Goal: Task Accomplishment & Management: Manage account settings

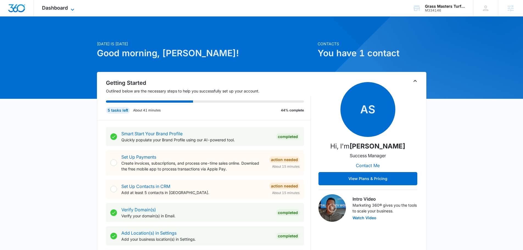
click at [74, 7] on icon at bounding box center [72, 9] width 7 height 7
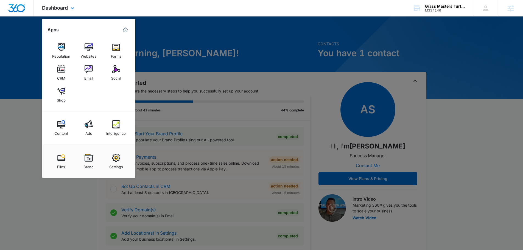
click at [114, 115] on div "Content Ads Intelligence" at bounding box center [88, 127] width 93 height 33
click at [116, 122] on img at bounding box center [116, 124] width 8 height 8
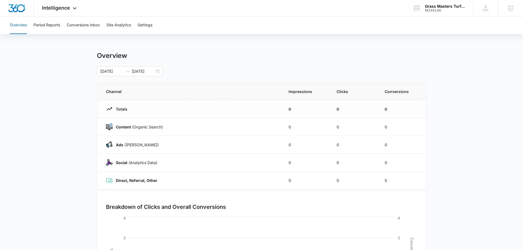
click at [223, 63] on div "Overview 07/11/2025 08/10/2025" at bounding box center [261, 64] width 329 height 25
click at [148, 30] on button "Settings" at bounding box center [145, 25] width 15 height 18
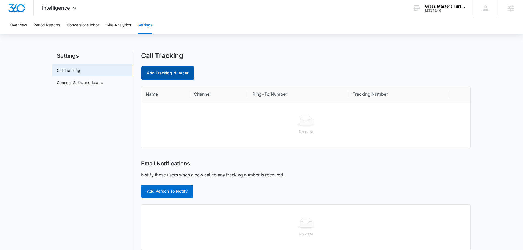
click at [177, 74] on link "Add Tracking Number" at bounding box center [167, 72] width 53 height 13
select select "by_area_code"
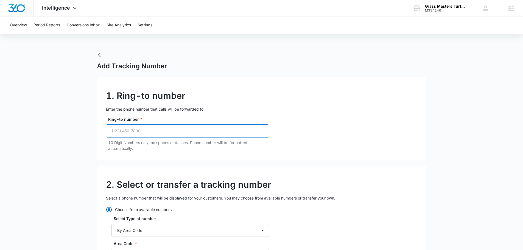
click at [180, 128] on input "Ring-to number *" at bounding box center [187, 130] width 163 height 13
paste input "(843) 421-6275"
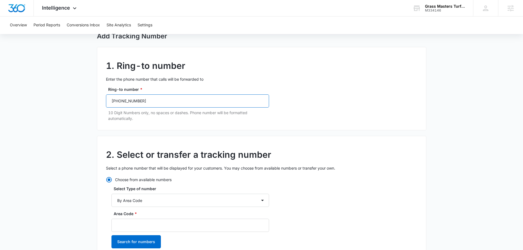
scroll to position [82, 0]
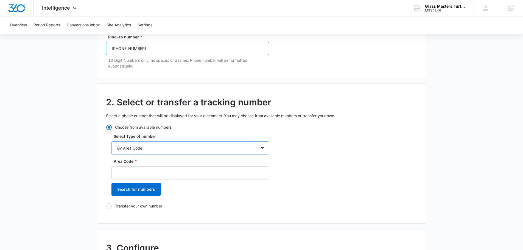
type input "(843) 421-6275"
click at [164, 151] on select "By City & State By State Only By Zip Code By Area Code Toll Free Numbers" at bounding box center [190, 147] width 158 height 13
click at [164, 150] on select "By City & State By State Only By Zip Code By Area Code Toll Free Numbers" at bounding box center [190, 147] width 158 height 13
click at [178, 105] on h2 "2. Select or transfer a tracking number" at bounding box center [261, 102] width 311 height 13
click at [156, 180] on div "Area Code * Search for numbers" at bounding box center [190, 178] width 158 height 41
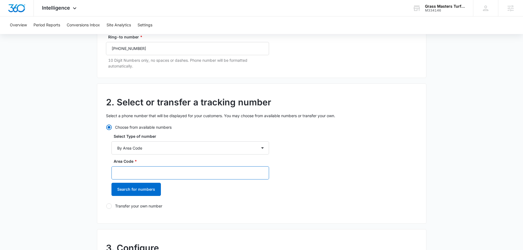
click at [155, 176] on input "Area Code *" at bounding box center [190, 172] width 158 height 13
type input "843"
click at [147, 184] on button "Search for numbers" at bounding box center [135, 189] width 49 height 13
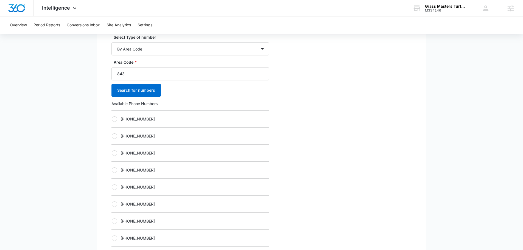
scroll to position [192, 0]
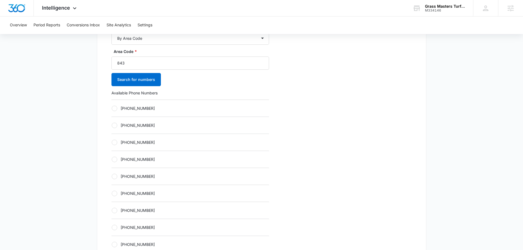
click at [129, 158] on label "[PHONE_NUMBER]" at bounding box center [190, 159] width 158 height 6
click at [112, 159] on input "[PHONE_NUMBER]" at bounding box center [111, 159] width 0 height 0
radio input "true"
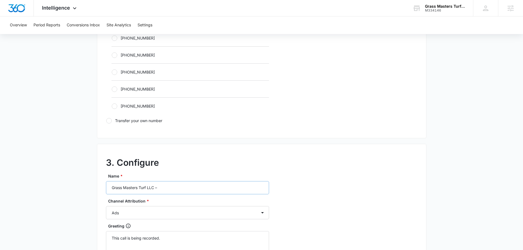
scroll to position [412, 0]
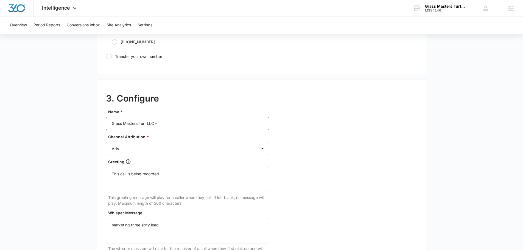
click at [204, 117] on input "Grass Masters Turf LLC –" at bounding box center [187, 123] width 163 height 13
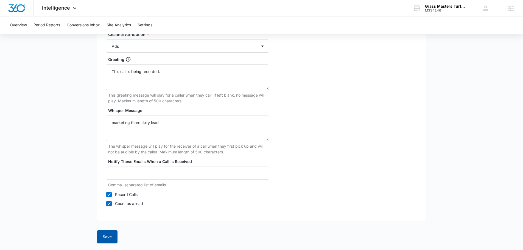
type input "Grass Masters Turf LLC – Ads"
click at [103, 231] on button "Save" at bounding box center [107, 236] width 21 height 13
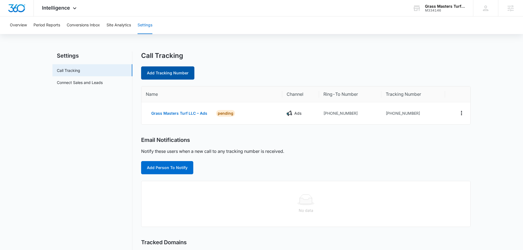
click at [157, 77] on link "Add Tracking Number" at bounding box center [167, 72] width 53 height 13
select select "by_area_code"
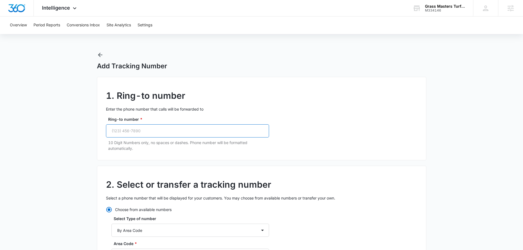
click at [172, 128] on input "Ring-to number *" at bounding box center [187, 130] width 163 height 13
paste input "(843) 421-6275"
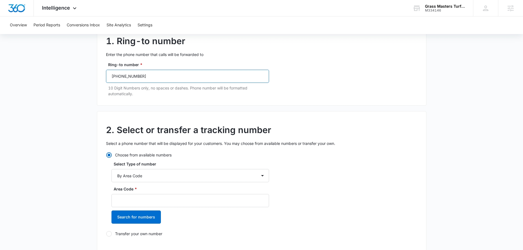
scroll to position [55, 0]
type input "(843) 421-6275"
click at [155, 194] on input "Area Code *" at bounding box center [190, 200] width 158 height 13
drag, startPoint x: 158, startPoint y: 201, endPoint x: 160, endPoint y: 197, distance: 4.3
click at [159, 201] on input "Area Code *" at bounding box center [190, 200] width 158 height 13
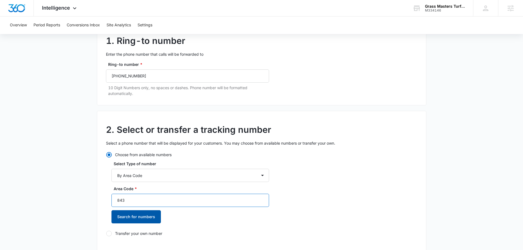
type input "843"
drag, startPoint x: 141, startPoint y: 220, endPoint x: 164, endPoint y: 203, distance: 28.6
click at [141, 220] on button "Search for numbers" at bounding box center [135, 216] width 49 height 13
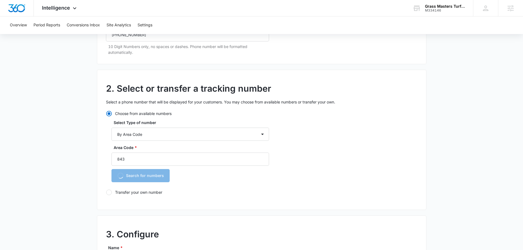
scroll to position [137, 0]
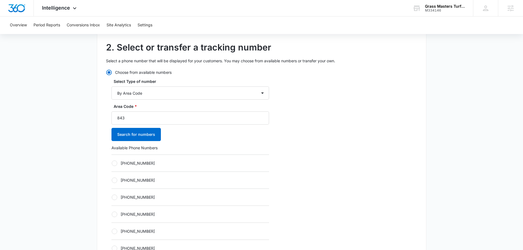
drag, startPoint x: 155, startPoint y: 210, endPoint x: 154, endPoint y: 214, distance: 3.8
click at [155, 210] on div "[PHONE_NUMBER]" at bounding box center [190, 214] width 158 height 17
click at [153, 214] on label "[PHONE_NUMBER]" at bounding box center [190, 214] width 158 height 6
click at [112, 214] on input "[PHONE_NUMBER]" at bounding box center [111, 214] width 0 height 0
radio input "true"
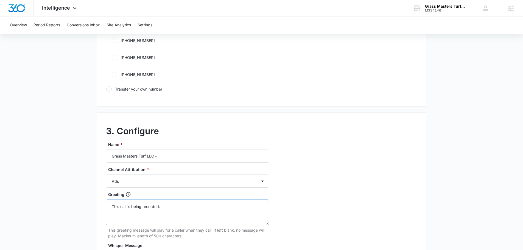
scroll to position [384, 0]
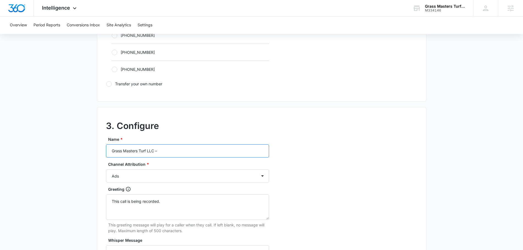
click at [193, 145] on input "Grass Masters Turf LLC –" at bounding box center [187, 150] width 163 height 13
type input "Grass Masters Turf LLC – content"
click at [172, 179] on select "Ads Local Service Ads Content Social Other" at bounding box center [187, 175] width 163 height 13
select select "CONTENT"
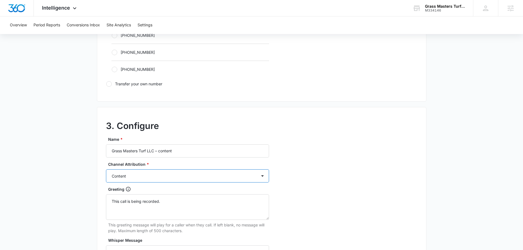
click at [106, 169] on select "Ads Local Service Ads Content Social Other" at bounding box center [187, 175] width 163 height 13
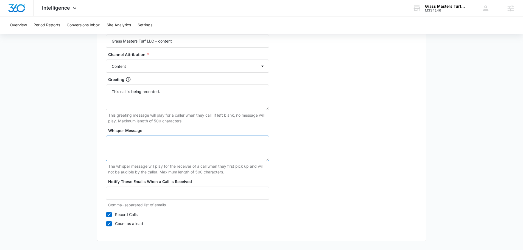
click at [167, 144] on textarea "Whisper Message" at bounding box center [187, 149] width 163 height 26
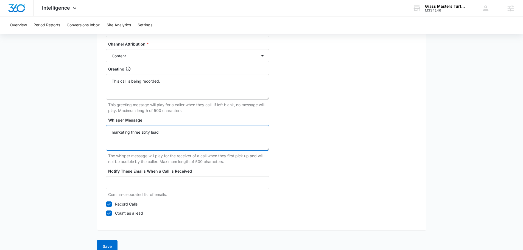
scroll to position [514, 0]
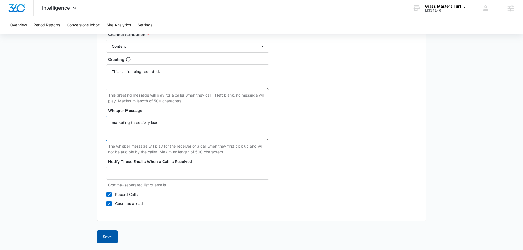
type textarea "marketing three sixty lead"
click at [109, 242] on button "Save" at bounding box center [107, 236] width 21 height 13
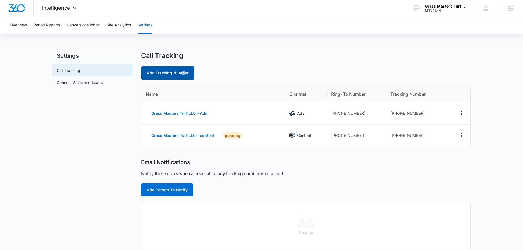
click at [182, 71] on link "Add Tracking Number" at bounding box center [167, 72] width 53 height 13
select select "by_area_code"
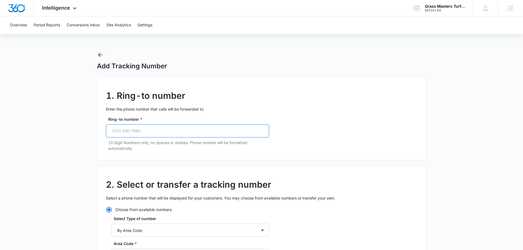
click at [197, 128] on input "Ring-to number *" at bounding box center [187, 130] width 163 height 13
paste input "(843) 421-6275"
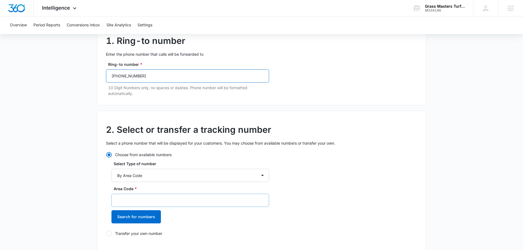
type input "(843) 421-6275"
click at [156, 200] on input "Area Code *" at bounding box center [190, 200] width 158 height 13
type input "843"
click at [152, 216] on button "Search for numbers" at bounding box center [135, 216] width 49 height 13
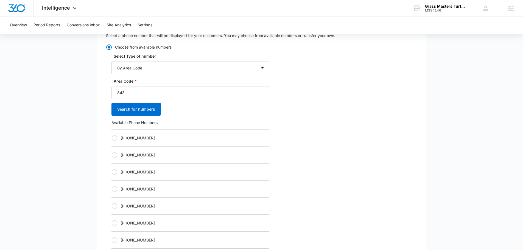
scroll to position [165, 0]
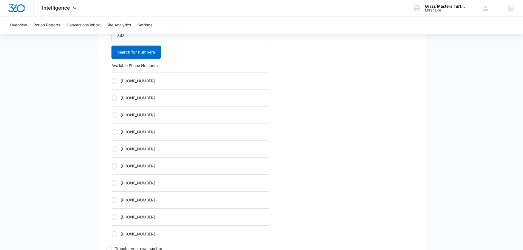
click at [155, 137] on div "[PHONE_NUMBER]" at bounding box center [190, 131] width 158 height 17
click at [152, 133] on label "[PHONE_NUMBER]" at bounding box center [190, 132] width 158 height 6
click at [112, 132] on input "[PHONE_NUMBER]" at bounding box center [111, 132] width 0 height 0
radio input "true"
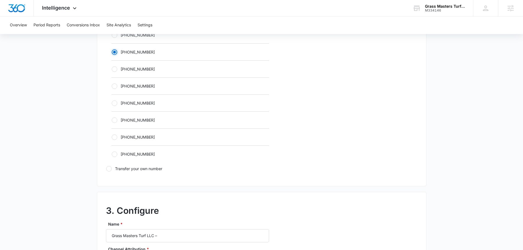
scroll to position [357, 0]
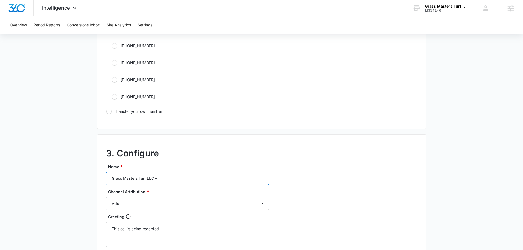
click at [173, 177] on input "Grass Masters Turf LLC –" at bounding box center [187, 178] width 163 height 13
type input "Grass Masters Turf LLC – social"
click at [175, 207] on select "Ads Local Service Ads Content Social Other" at bounding box center [187, 203] width 163 height 13
select select "SOCIAL"
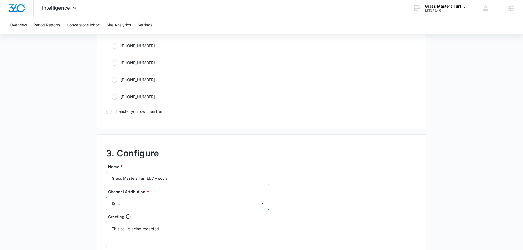
click at [106, 197] on select "Ads Local Service Ads Content Social Other" at bounding box center [187, 203] width 163 height 13
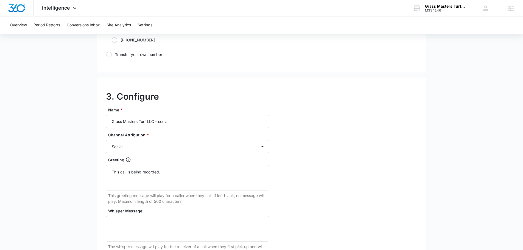
scroll to position [514, 0]
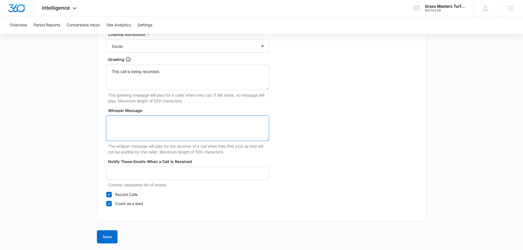
click at [144, 122] on textarea "Whisper Message" at bounding box center [187, 129] width 163 height 26
type textarea "marketing three sixty lead"
click at [110, 237] on button "Save" at bounding box center [107, 236] width 21 height 13
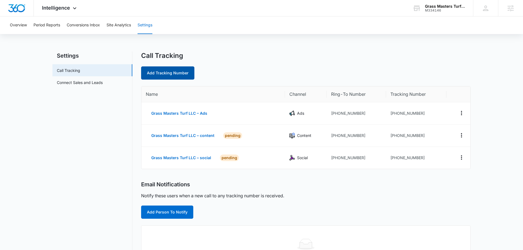
click at [141, 73] on div "Settings Call Tracking Connect Sales and Leads Call Tracking Add Tracking Numbe…" at bounding box center [261, 213] width 418 height 322
click at [183, 77] on link "Add Tracking Number" at bounding box center [167, 72] width 53 height 13
select select "by_area_code"
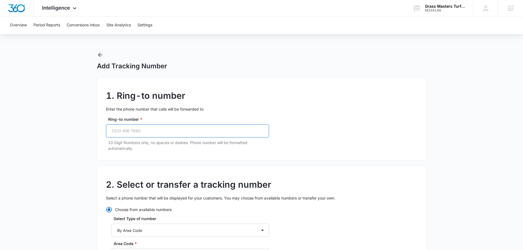
click at [183, 132] on input "Ring-to number *" at bounding box center [187, 130] width 163 height 13
paste input "(843) 421-6275"
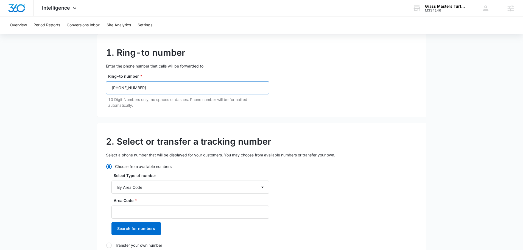
scroll to position [82, 0]
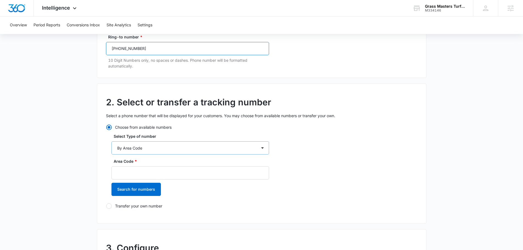
type input "(843) 421-6275"
click at [231, 142] on select "By City & State By State Only By Zip Code By Area Code Toll Free Numbers" at bounding box center [190, 147] width 158 height 13
click at [372, 157] on div "2. Select or transfer a tracking number Select a phone number that will be disp…" at bounding box center [261, 153] width 329 height 140
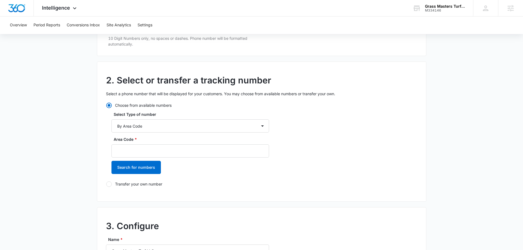
scroll to position [165, 0]
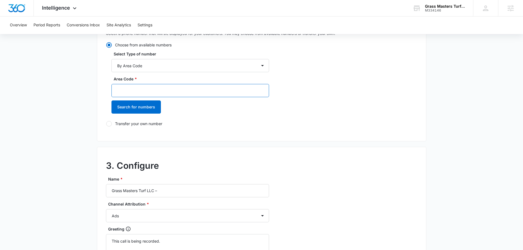
click at [159, 88] on input "Area Code *" at bounding box center [190, 90] width 158 height 13
type input "843"
click at [145, 117] on div "Area Code * 843 Search for numbers" at bounding box center [190, 96] width 158 height 41
click at [144, 112] on button "Search for numbers" at bounding box center [135, 106] width 49 height 13
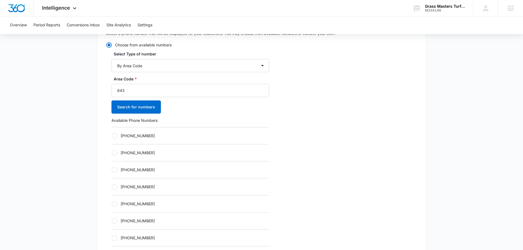
click at [173, 193] on div "[PHONE_NUMBER]" at bounding box center [190, 186] width 158 height 17
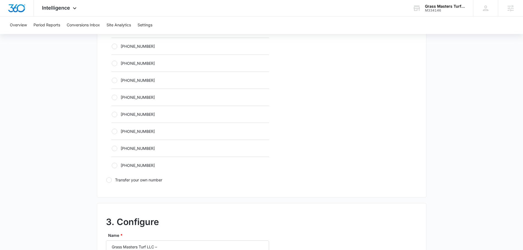
scroll to position [220, 0]
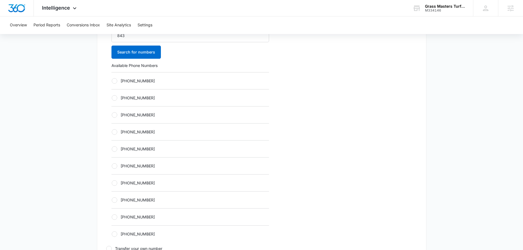
click at [145, 101] on div "+18432792766" at bounding box center [190, 97] width 158 height 17
drag, startPoint x: 128, startPoint y: 131, endPoint x: 149, endPoint y: 122, distance: 22.7
click at [129, 131] on label "[PHONE_NUMBER]" at bounding box center [190, 132] width 158 height 6
click at [112, 132] on input "[PHONE_NUMBER]" at bounding box center [111, 132] width 0 height 0
radio input "true"
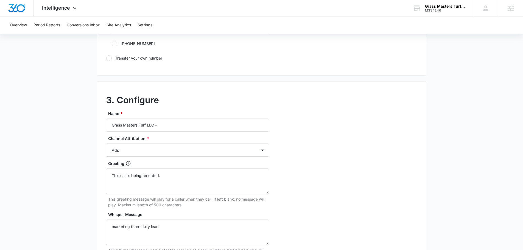
scroll to position [412, 0]
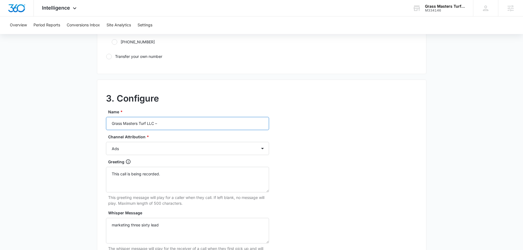
click at [179, 123] on input "Grass Masters Turf LLC –" at bounding box center [187, 123] width 163 height 13
type input "Grass Masters Turf LLC – other"
click at [186, 147] on select "Ads Local Service Ads Content Social Other" at bounding box center [187, 148] width 163 height 13
select select "OTHER"
click at [106, 142] on select "Ads Local Service Ads Content Social Other" at bounding box center [187, 148] width 163 height 13
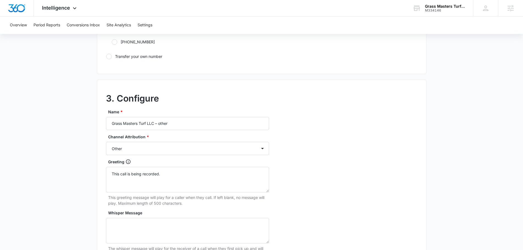
click at [321, 159] on div "3. Configure Name * Grass Masters Turf LLC – other Channel Attribution * Ads Lo…" at bounding box center [261, 202] width 329 height 244
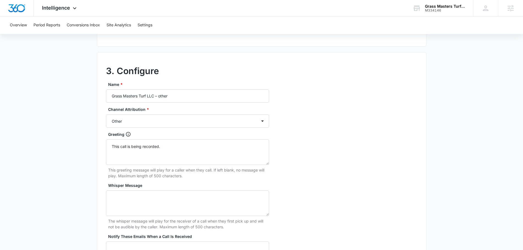
scroll to position [514, 0]
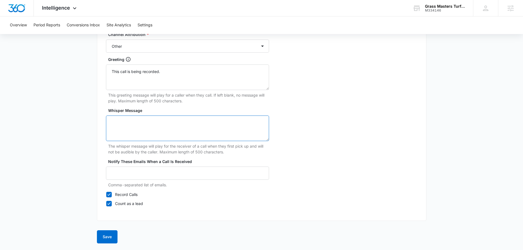
click at [170, 121] on textarea "Whisper Message" at bounding box center [187, 129] width 163 height 26
type textarea "marketing three sixty lead"
click at [106, 235] on button "Save" at bounding box center [107, 236] width 21 height 13
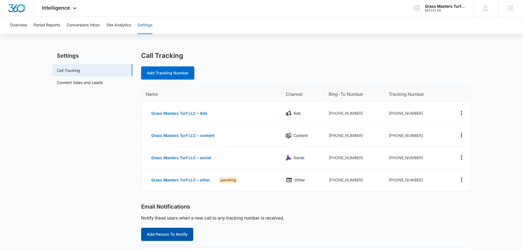
click at [180, 236] on button "Add Person To Notify" at bounding box center [167, 234] width 52 height 13
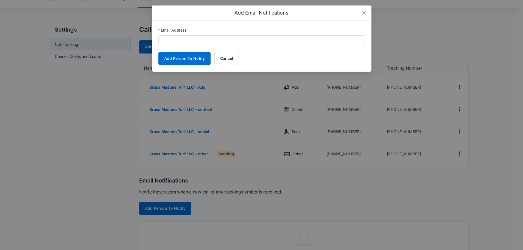
scroll to position [27, 0]
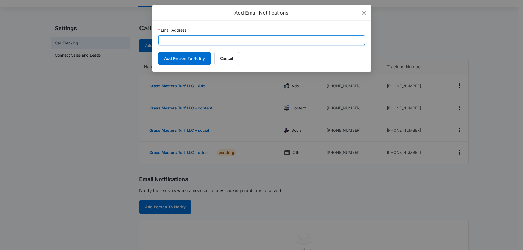
click at [213, 40] on input "Email Address" at bounding box center [261, 40] width 206 height 10
paste input "[EMAIL_ADDRESS][DOMAIN_NAME]"
type input "[EMAIL_ADDRESS][DOMAIN_NAME]"
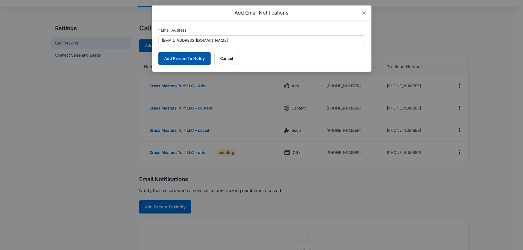
click at [190, 63] on button "Add Person To Notify" at bounding box center [184, 58] width 52 height 13
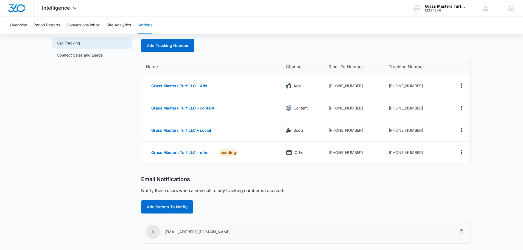
click at [256, 218] on div "Call Tracking Add Tracking Number Name Channel Ring-To Number Tracking Number G…" at bounding box center [305, 185] width 329 height 322
click at [178, 209] on button "Add Person To Notify" at bounding box center [167, 206] width 52 height 13
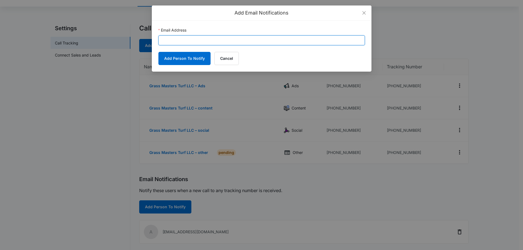
click at [211, 42] on input "Email Address" at bounding box center [261, 40] width 206 height 10
paste input "[EMAIL_ADDRESS][PERSON_NAME][DOMAIN_NAME]"
type input "[EMAIL_ADDRESS][PERSON_NAME][DOMAIN_NAME]"
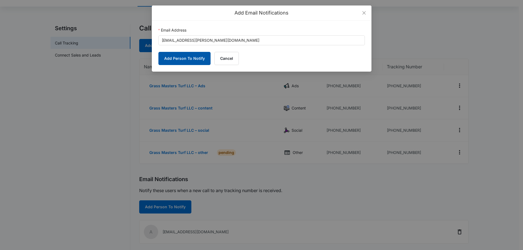
click at [183, 60] on button "Add Person To Notify" at bounding box center [184, 58] width 52 height 13
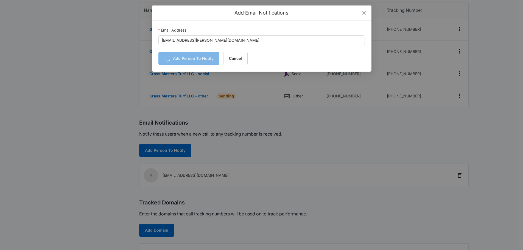
scroll to position [134, 0]
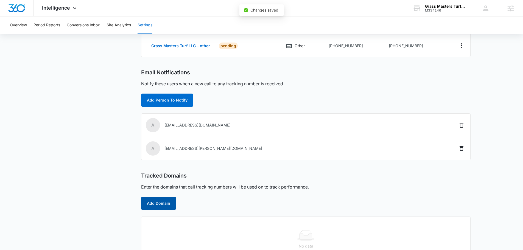
click at [167, 207] on button "Add Domain" at bounding box center [158, 203] width 35 height 13
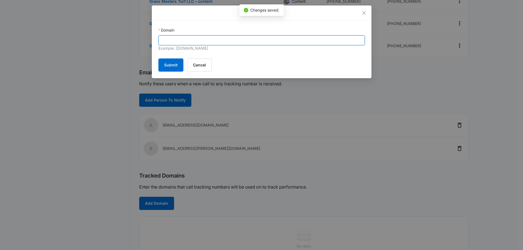
click at [252, 39] on input "Domain" at bounding box center [261, 40] width 206 height 10
paste input "https://grassmastersturfllc.com/"
drag, startPoint x: 175, startPoint y: 40, endPoint x: 41, endPoint y: 54, distance: 134.1
click at [42, 54] on div "Add Domain Domain https://grassmastersturfllc.com/ Example: marketing360.com Su…" at bounding box center [261, 125] width 523 height 250
click at [267, 42] on input "grassmastersturfllc.com/" at bounding box center [261, 40] width 206 height 10
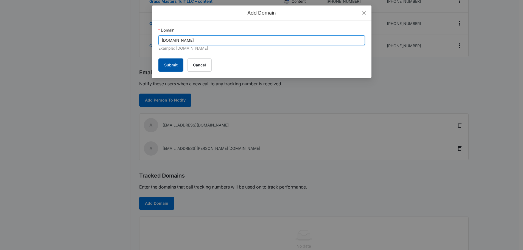
type input "[DOMAIN_NAME]"
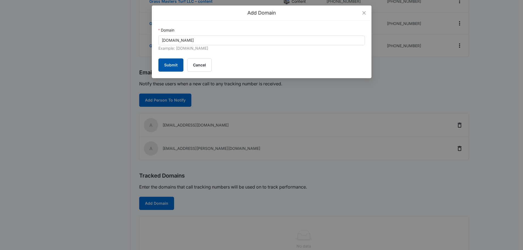
click at [175, 69] on button "Submit" at bounding box center [170, 64] width 25 height 13
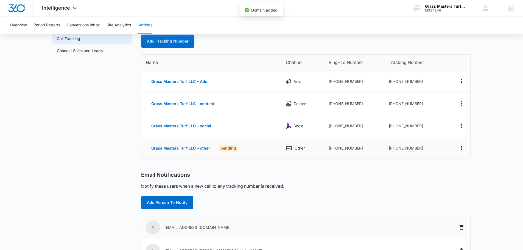
scroll to position [0, 0]
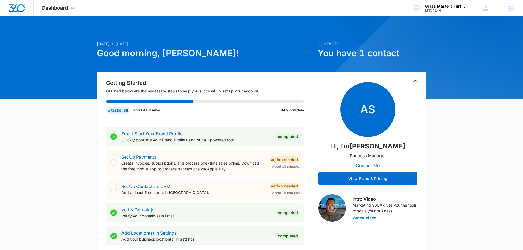
click at [67, 12] on div "Dashboard Apps Reputation Websites Forms CRM Email Social Shop Content Ads Inte…" at bounding box center [59, 8] width 50 height 16
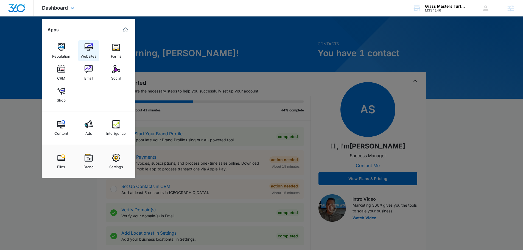
click at [86, 46] on img at bounding box center [89, 47] width 8 height 8
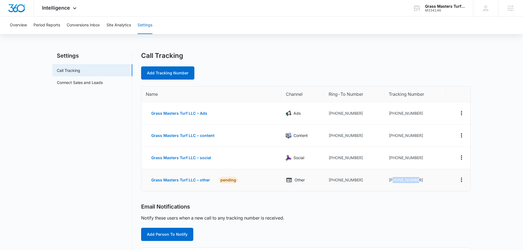
drag, startPoint x: 421, startPoint y: 182, endPoint x: 393, endPoint y: 181, distance: 27.7
click at [393, 181] on td "[PHONE_NUMBER]" at bounding box center [414, 180] width 61 height 22
copy td "8433104065"
drag, startPoint x: 397, startPoint y: 169, endPoint x: 413, endPoint y: 167, distance: 16.0
click at [397, 169] on td "[PHONE_NUMBER]" at bounding box center [414, 158] width 61 height 22
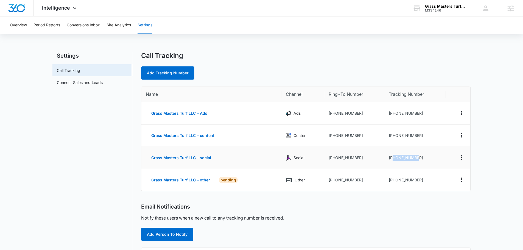
drag, startPoint x: 418, startPoint y: 161, endPoint x: 393, endPoint y: 156, distance: 25.4
click at [393, 156] on td "[PHONE_NUMBER]" at bounding box center [414, 158] width 61 height 22
copy td "8433103818"
click at [414, 155] on td "[PHONE_NUMBER]" at bounding box center [414, 158] width 61 height 22
drag, startPoint x: 420, startPoint y: 136, endPoint x: 392, endPoint y: 138, distance: 28.1
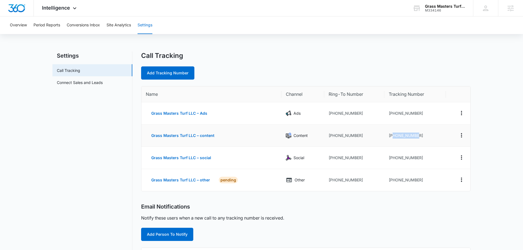
click at [392, 138] on td "[PHONE_NUMBER]" at bounding box center [414, 136] width 61 height 22
copy td "8433103637"
click at [438, 163] on td "[PHONE_NUMBER]" at bounding box center [414, 158] width 61 height 22
drag, startPoint x: 424, startPoint y: 114, endPoint x: 393, endPoint y: 114, distance: 30.7
click at [393, 114] on td "[PHONE_NUMBER]" at bounding box center [414, 113] width 61 height 22
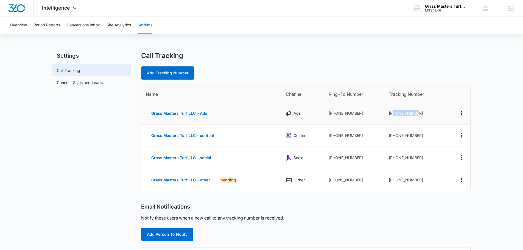
copy td "8433055837"
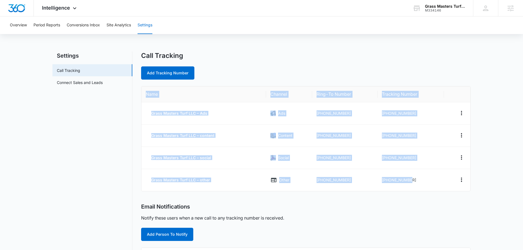
drag, startPoint x: 420, startPoint y: 183, endPoint x: 146, endPoint y: 94, distance: 288.4
click at [146, 94] on table "Name Channel Ring-To Number Tracking Number Grass Masters Turf LLC – Ads Ads [P…" at bounding box center [305, 138] width 329 height 105
copy table "Name Channel Ring-To Number Tracking Number Grass Masters Turf LLC – Ads Ads [P…"
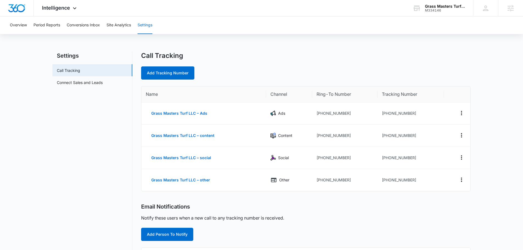
click at [134, 169] on div "Settings Call Tracking Connect Sales and Leads Call Tracking Add Tracking Numbe…" at bounding box center [261, 210] width 418 height 317
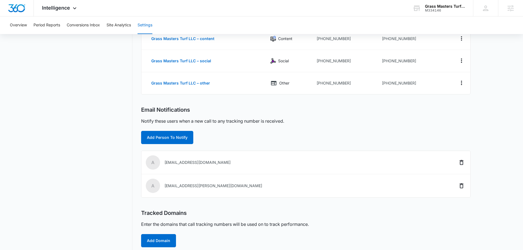
scroll to position [125, 0]
